Goal: Information Seeking & Learning: Learn about a topic

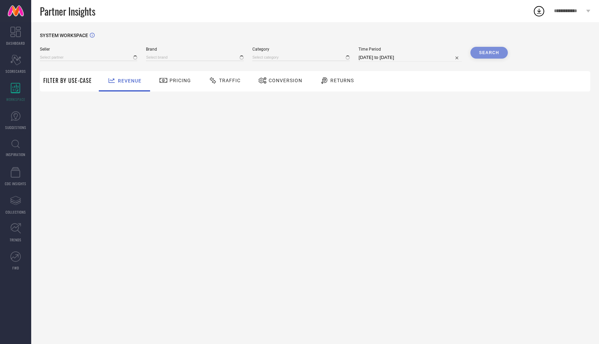
type input "All"
type input "1 STOP FASHION"
type input "All"
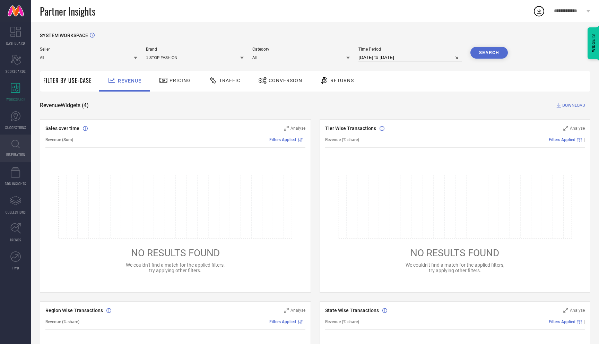
click at [19, 149] on link "INSPIRATION" at bounding box center [15, 149] width 31 height 28
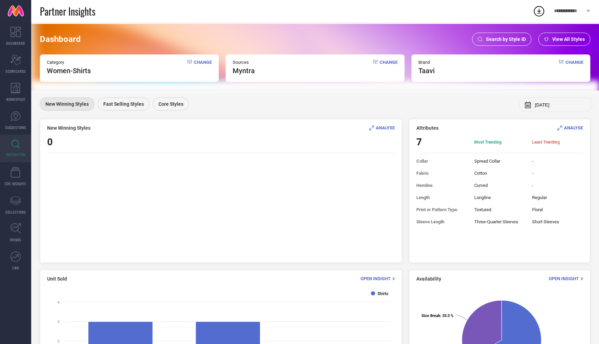
click at [201, 63] on span "Change" at bounding box center [203, 67] width 18 height 15
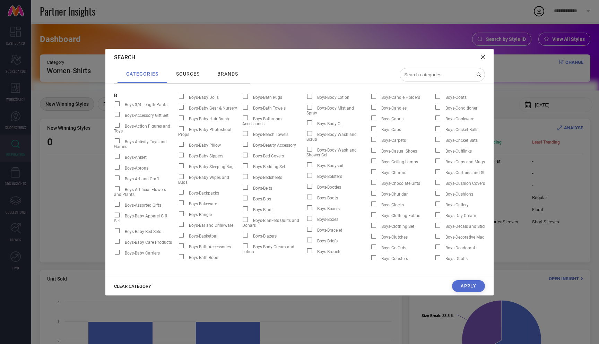
click at [138, 289] on span "CLEAR CATEGORY" at bounding box center [132, 286] width 37 height 5
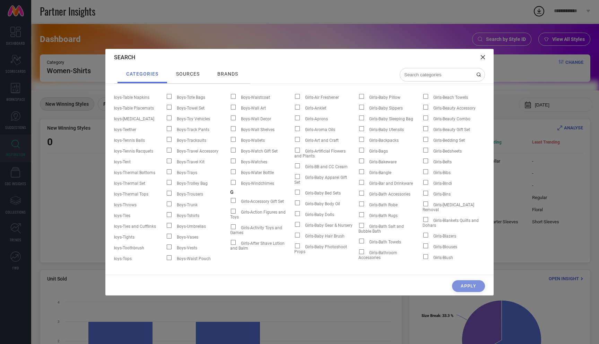
scroll to position [0, 1219]
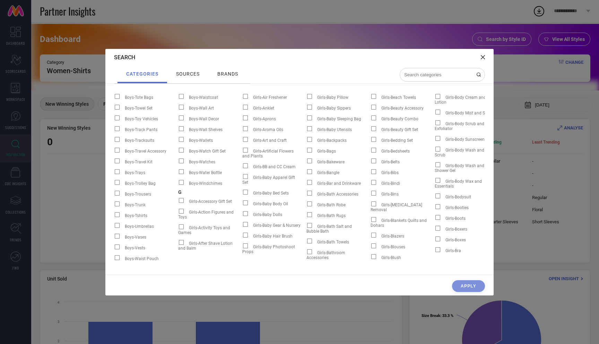
click at [433, 75] on input at bounding box center [438, 75] width 69 height 6
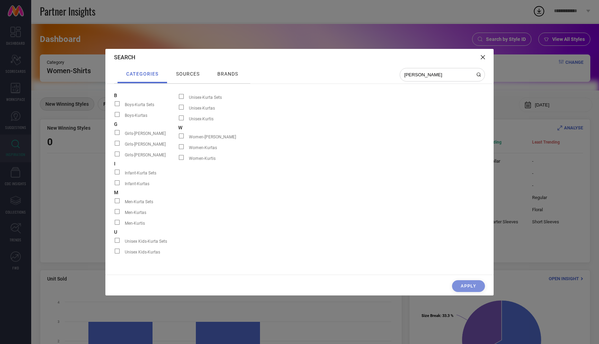
type input "[PERSON_NAME]"
click at [201, 146] on span "Women-Kurtas" at bounding box center [203, 147] width 28 height 5
click at [178, 149] on input "Women-Kurtas" at bounding box center [178, 149] width 0 height 0
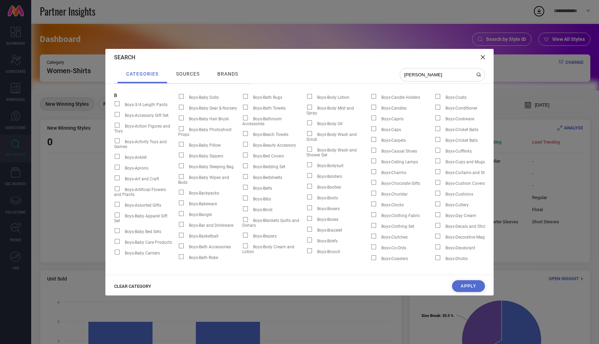
click at [473, 278] on div "Search categories sources brands [PERSON_NAME] Boys-3/4 Length Pants Boys-Acces…" at bounding box center [299, 172] width 388 height 247
click at [472, 287] on button "Apply" at bounding box center [468, 286] width 33 height 12
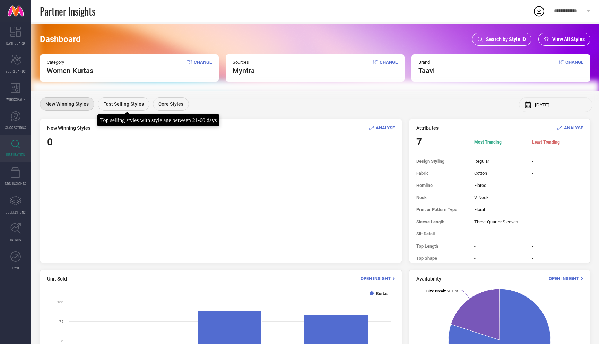
click at [128, 104] on span "Fast Selling Styles" at bounding box center [123, 104] width 41 height 6
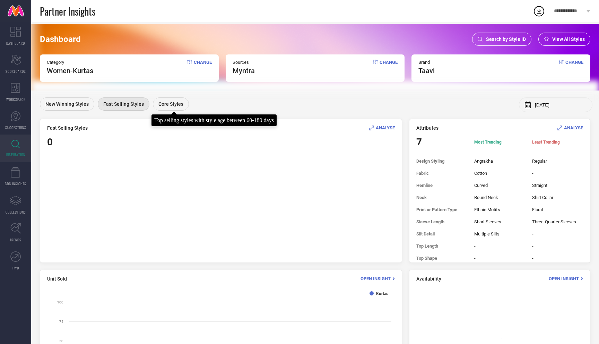
click at [167, 102] on span "Core Styles" at bounding box center [170, 104] width 25 height 6
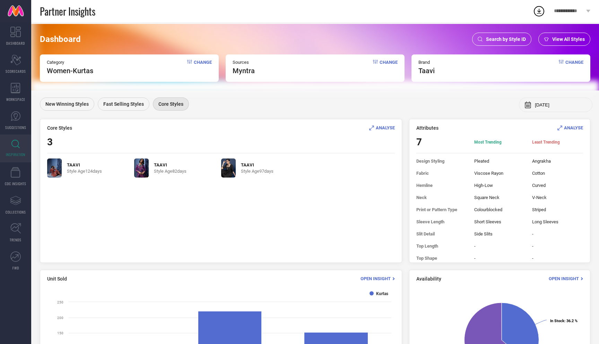
click at [228, 171] on img at bounding box center [228, 167] width 15 height 19
click at [504, 40] on span "Search by Style ID" at bounding box center [506, 39] width 40 height 6
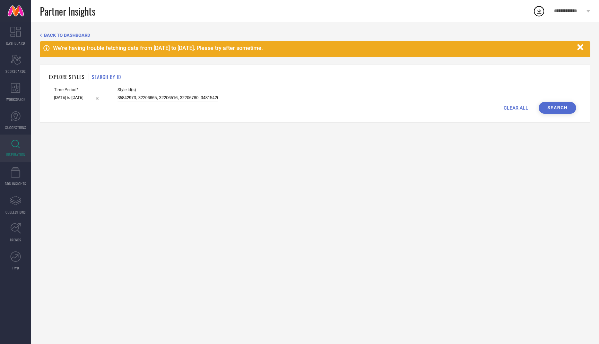
click at [572, 106] on button "Search" at bounding box center [557, 108] width 37 height 12
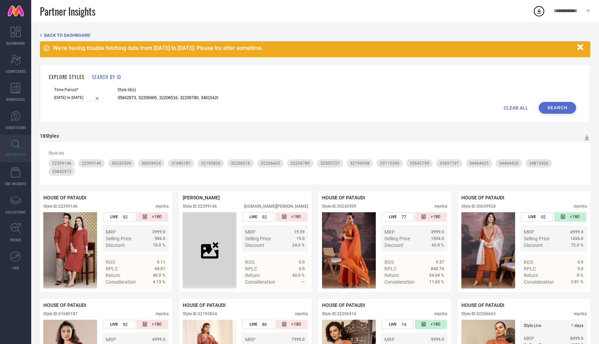
click at [67, 36] on span "BACK TO DASHBOARD" at bounding box center [67, 35] width 46 height 5
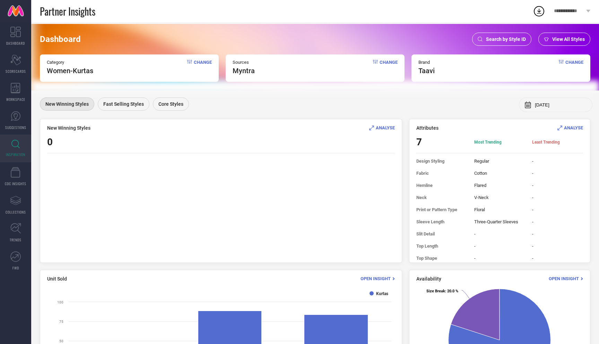
click at [203, 62] on span "Change" at bounding box center [203, 67] width 18 height 15
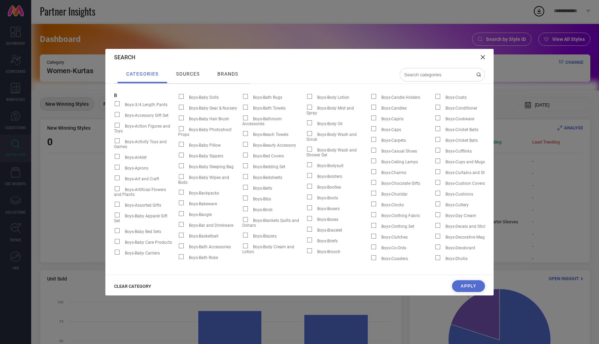
click at [144, 284] on span "CLEAR CATEGORY" at bounding box center [132, 286] width 37 height 5
click at [430, 74] on input at bounding box center [438, 75] width 69 height 6
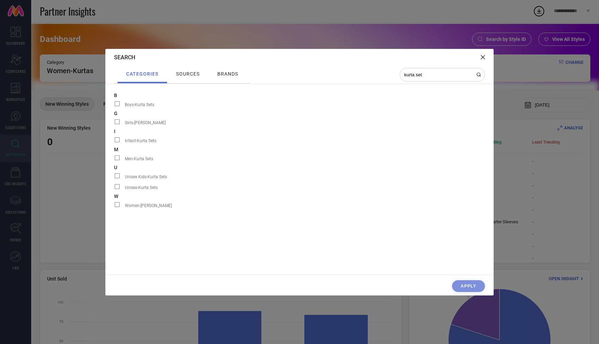
type input "kurta set"
click at [118, 206] on span at bounding box center [117, 204] width 5 height 5
click at [114, 207] on input "Women-[PERSON_NAME]" at bounding box center [114, 207] width 0 height 0
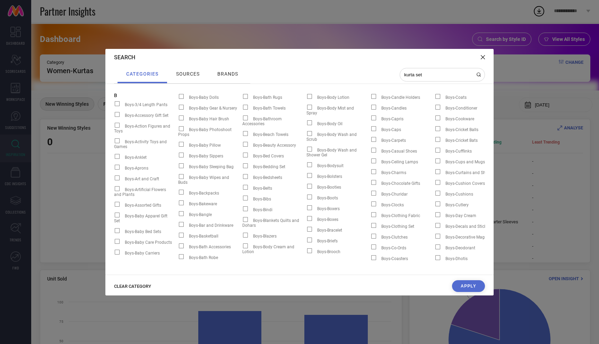
click at [470, 284] on button "Apply" at bounding box center [468, 286] width 33 height 12
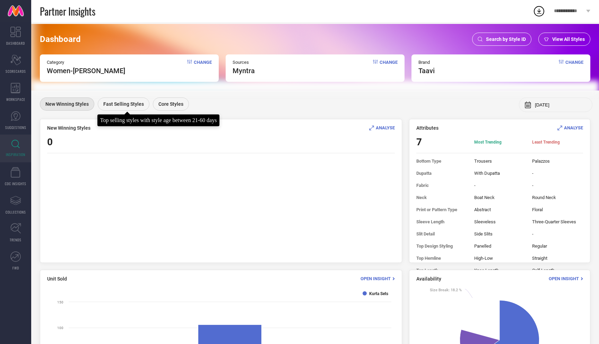
click at [124, 105] on span "Fast Selling Styles" at bounding box center [123, 104] width 41 height 6
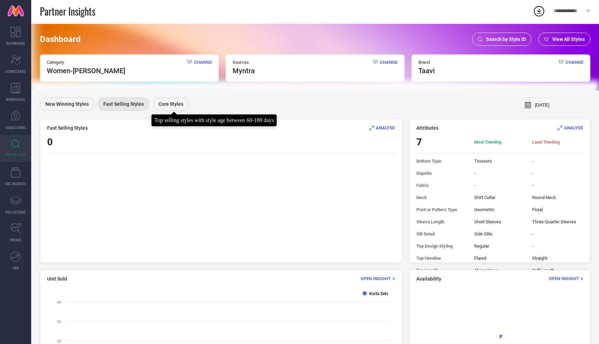
click at [178, 103] on span "Core Styles" at bounding box center [170, 104] width 25 height 6
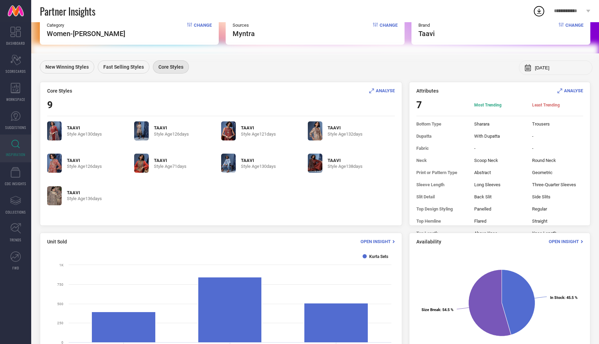
scroll to position [31, 0]
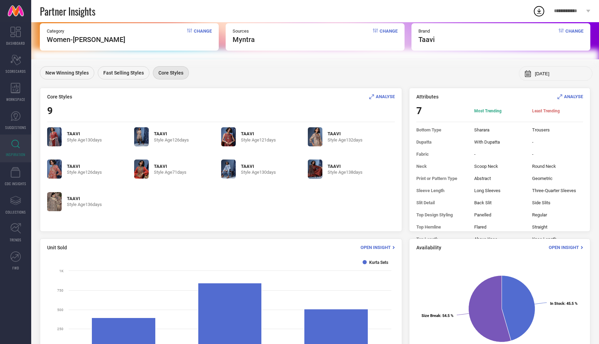
click at [575, 94] on span "ANALYSE" at bounding box center [573, 96] width 19 height 5
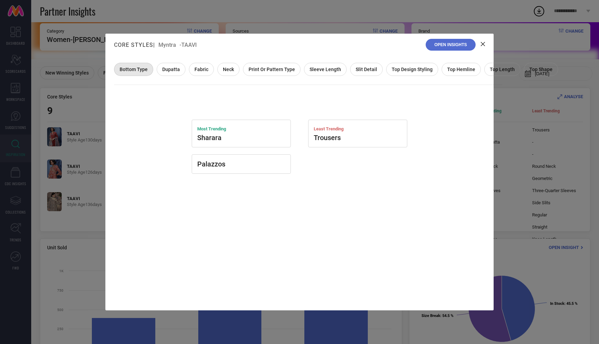
click at [161, 65] on div "Dupatta" at bounding box center [171, 69] width 29 height 13
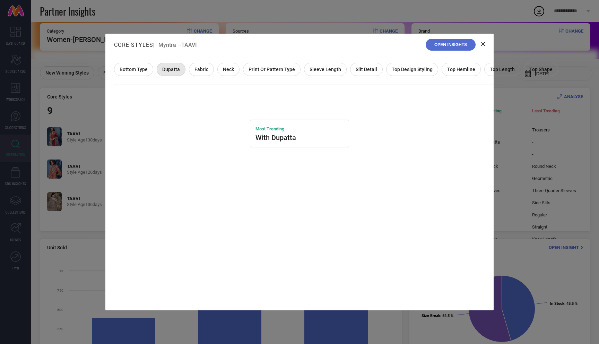
click at [203, 66] on div "Fabric" at bounding box center [201, 69] width 25 height 13
click at [229, 69] on span "Neck" at bounding box center [228, 70] width 11 height 6
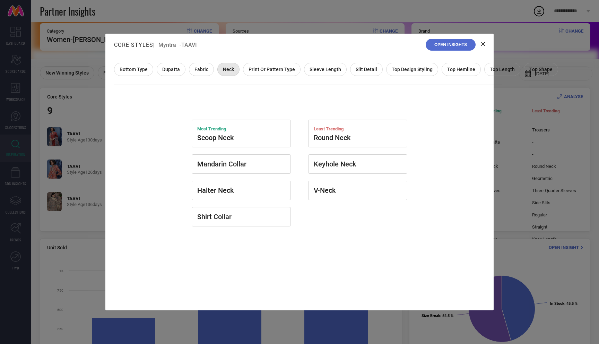
click at [273, 66] on div "Print or Pattern Type" at bounding box center [272, 69] width 58 height 13
click at [327, 65] on div "Sleeve Length" at bounding box center [325, 69] width 43 height 13
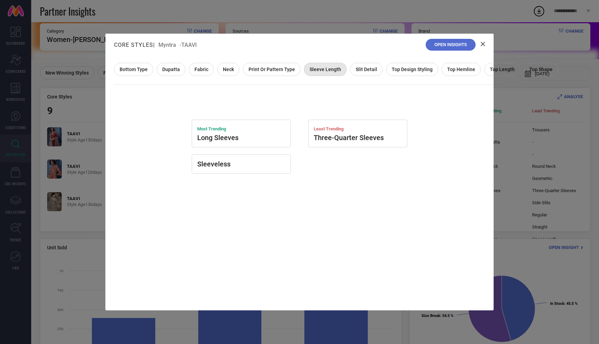
click at [359, 69] on span "Slit Detail" at bounding box center [367, 70] width 22 height 6
click at [404, 69] on span "Top Design Styling" at bounding box center [412, 70] width 41 height 6
click at [445, 74] on div "Top Hemline" at bounding box center [461, 69] width 39 height 13
click at [490, 70] on span "Top Length" at bounding box center [502, 70] width 25 height 6
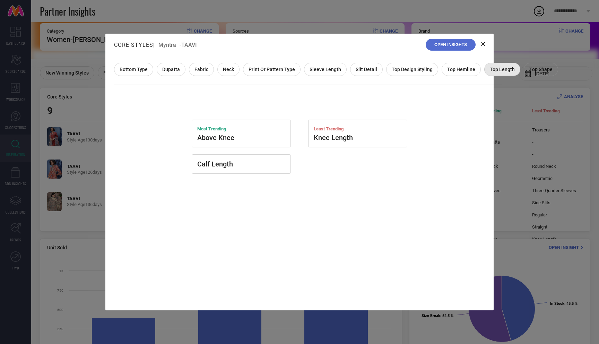
click at [483, 44] on icon at bounding box center [483, 44] width 4 height 4
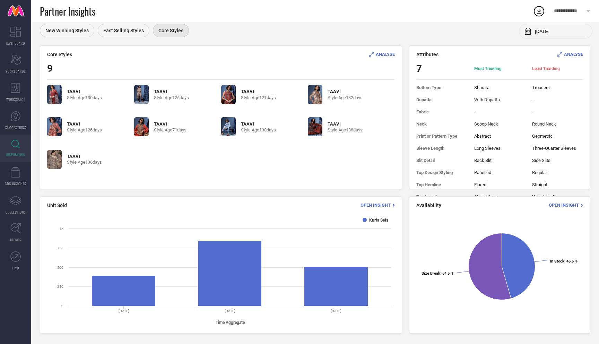
scroll to position [0, 0]
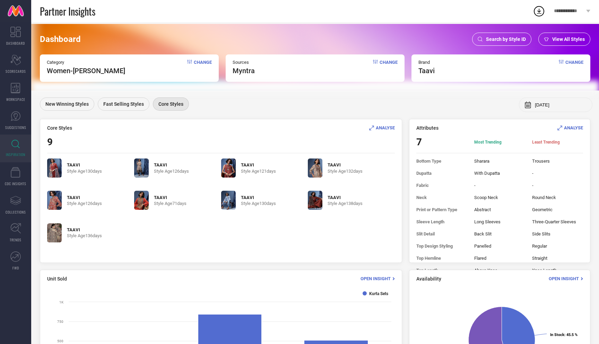
click at [503, 43] on div "Search by Style ID" at bounding box center [501, 39] width 59 height 13
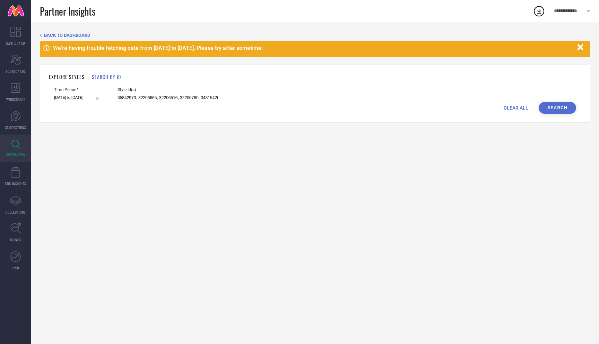
click at [584, 47] on icon "button" at bounding box center [580, 47] width 9 height 9
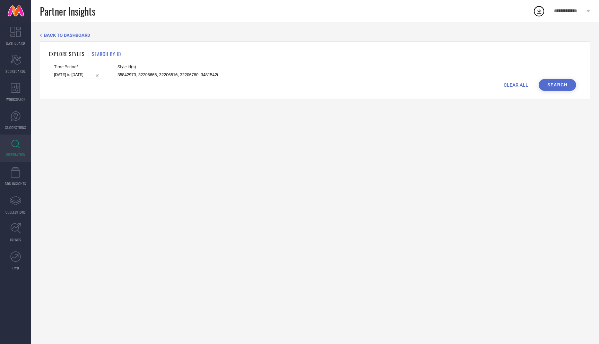
click at [15, 147] on icon at bounding box center [15, 144] width 8 height 8
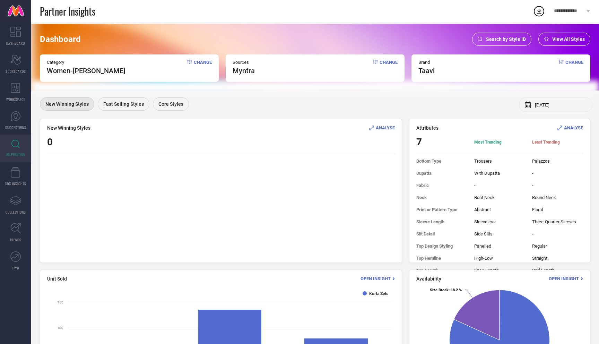
click at [201, 63] on span "Change" at bounding box center [203, 67] width 18 height 15
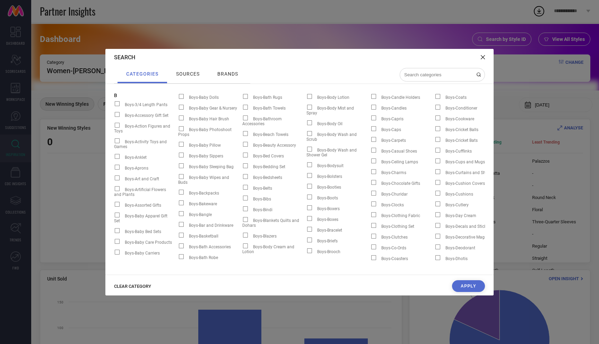
click at [145, 285] on span "CLEAR CATEGORY" at bounding box center [132, 286] width 37 height 5
click at [422, 78] on div at bounding box center [442, 75] width 85 height 14
click at [422, 76] on input at bounding box center [438, 75] width 69 height 6
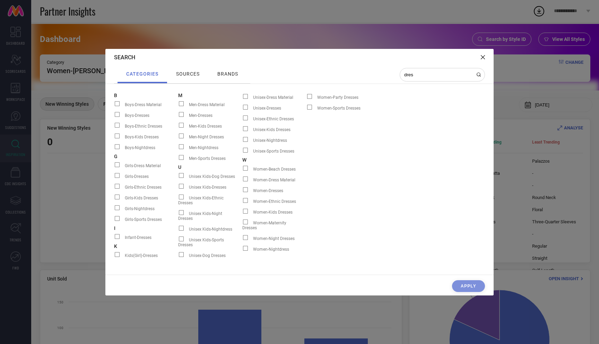
type input "dres"
click at [246, 202] on span at bounding box center [245, 200] width 5 height 5
click at [242, 203] on input "Women-Ethnic Dresses" at bounding box center [242, 203] width 0 height 0
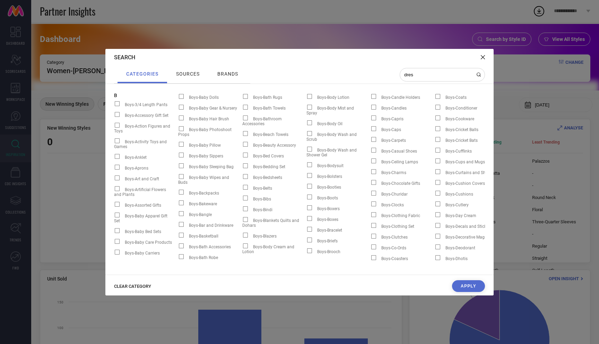
click at [466, 286] on button "Apply" at bounding box center [468, 286] width 33 height 12
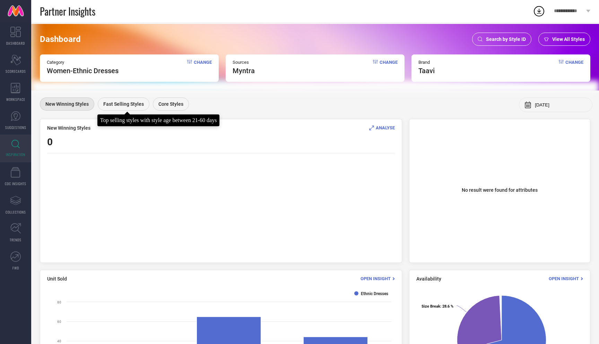
click at [117, 105] on span "Fast Selling Styles" at bounding box center [123, 104] width 41 height 6
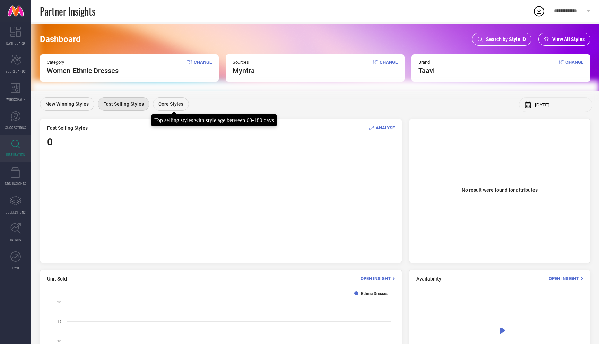
click at [178, 105] on span "Core Styles" at bounding box center [170, 104] width 25 height 6
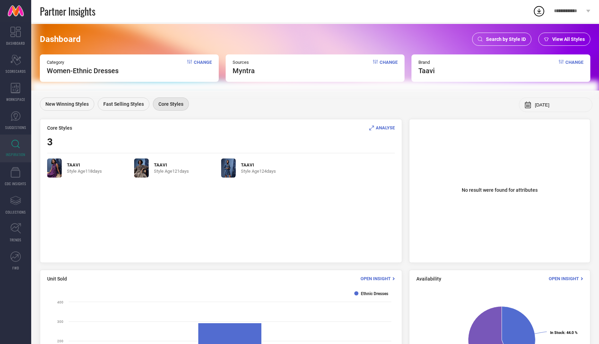
click at [226, 166] on img at bounding box center [228, 167] width 15 height 19
